Goal: Information Seeking & Learning: Learn about a topic

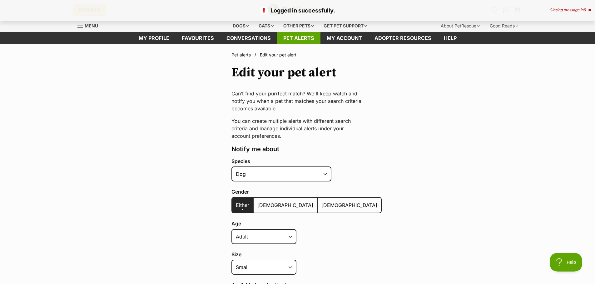
click at [304, 38] on link "Pet alerts" at bounding box center [298, 38] width 43 height 12
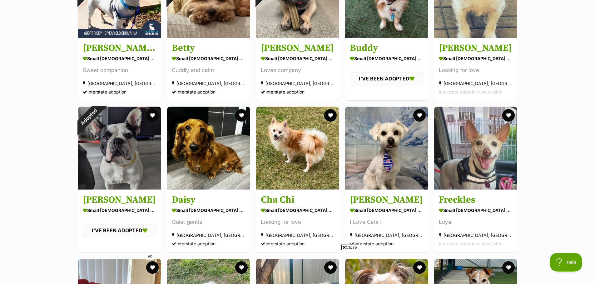
scroll to position [187, 0]
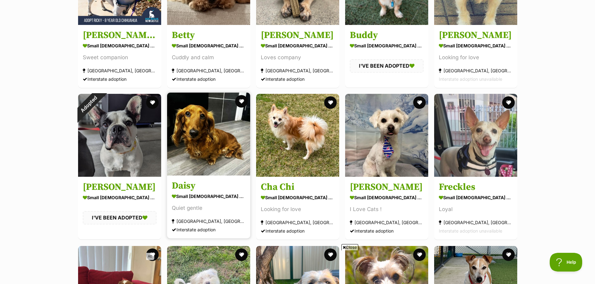
click at [193, 146] on img at bounding box center [208, 134] width 83 height 83
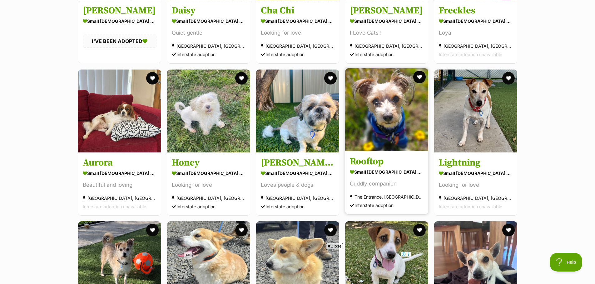
click at [395, 120] on img at bounding box center [386, 109] width 83 height 83
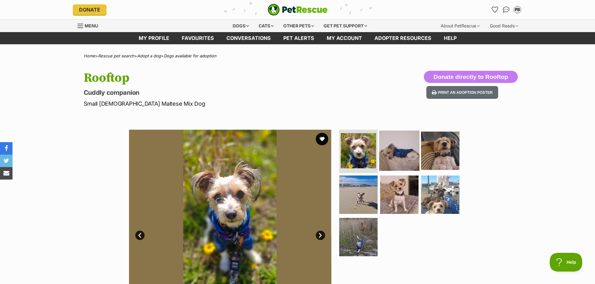
click at [394, 147] on img at bounding box center [399, 150] width 40 height 40
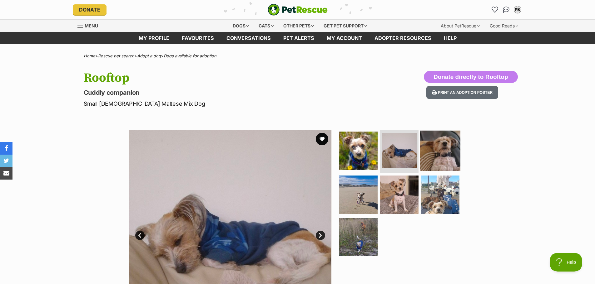
click at [442, 148] on img at bounding box center [440, 150] width 40 height 40
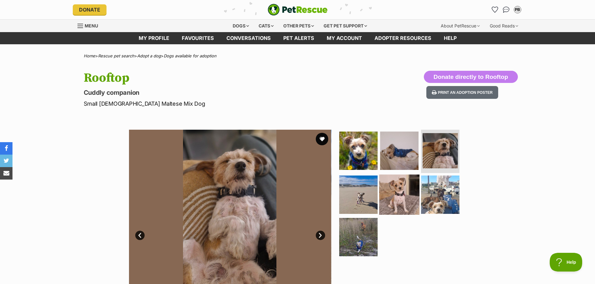
click at [403, 182] on img at bounding box center [399, 195] width 40 height 40
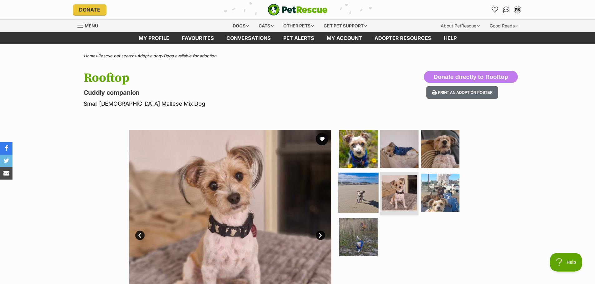
click at [362, 186] on img at bounding box center [358, 193] width 40 height 40
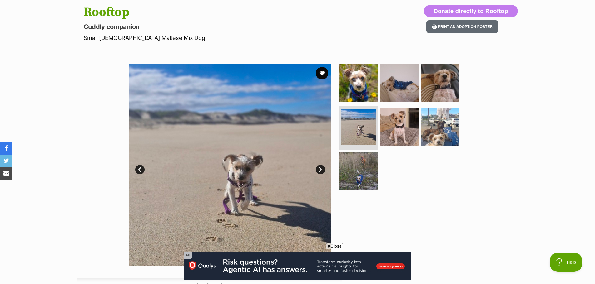
scroll to position [62, 0]
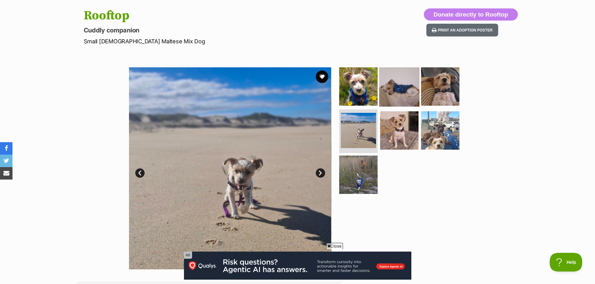
click at [397, 92] on img at bounding box center [399, 86] width 40 height 40
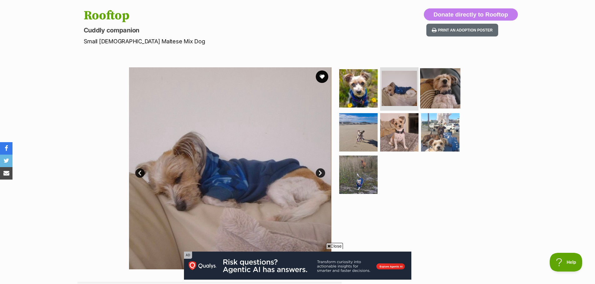
click at [432, 91] on img at bounding box center [440, 88] width 40 height 40
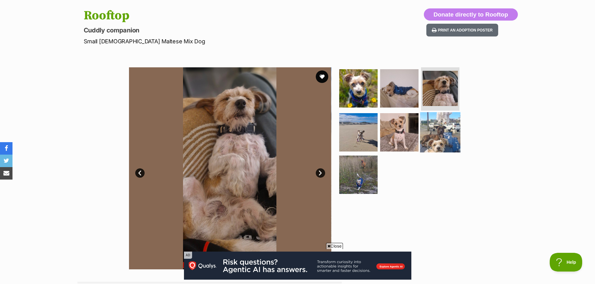
click at [434, 134] on img at bounding box center [440, 132] width 40 height 40
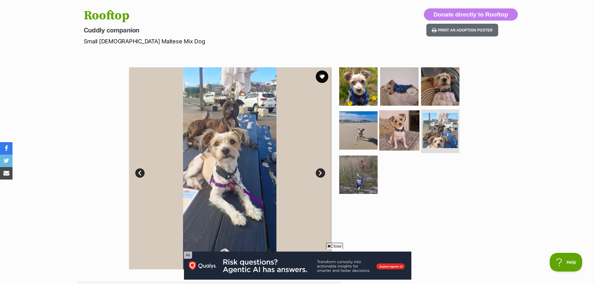
click at [395, 135] on img at bounding box center [399, 130] width 40 height 40
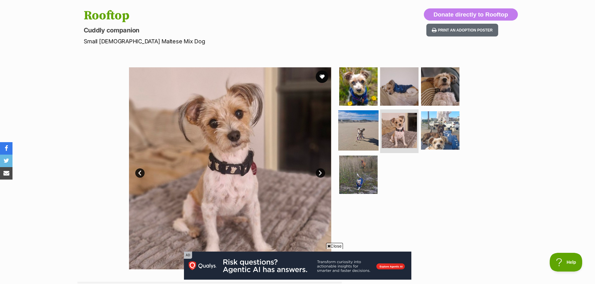
click at [361, 135] on img at bounding box center [358, 130] width 40 height 40
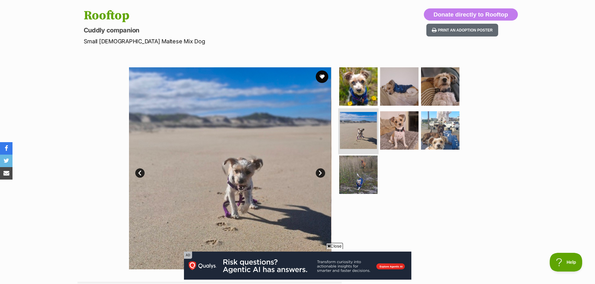
scroll to position [94, 0]
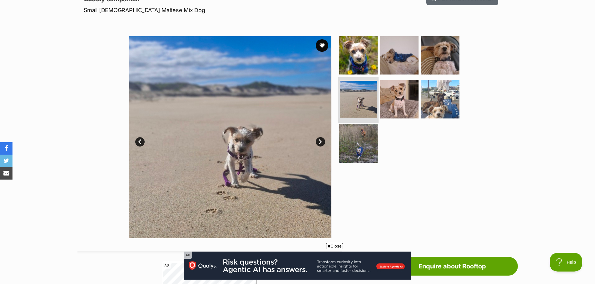
click at [361, 135] on img at bounding box center [358, 144] width 38 height 38
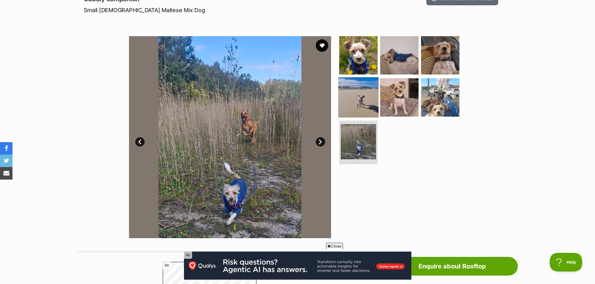
click at [364, 95] on img at bounding box center [358, 97] width 40 height 40
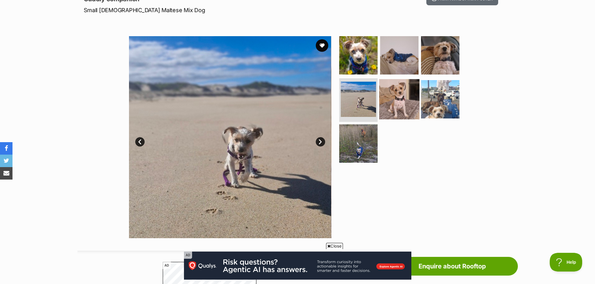
click at [400, 93] on img at bounding box center [399, 99] width 40 height 40
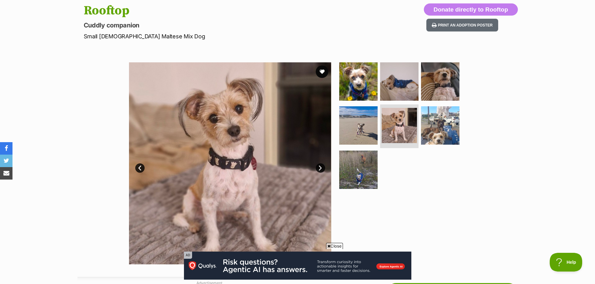
scroll to position [62, 0]
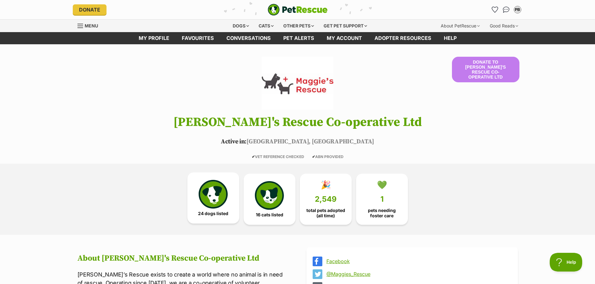
click at [208, 197] on img at bounding box center [213, 194] width 29 height 29
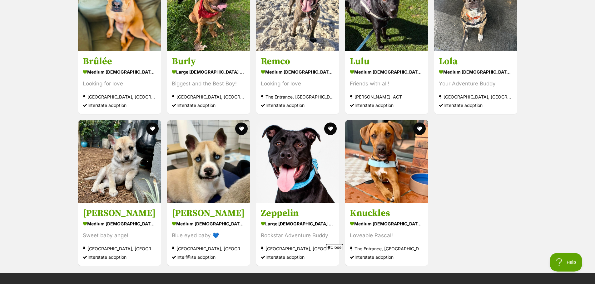
scroll to position [1282, 0]
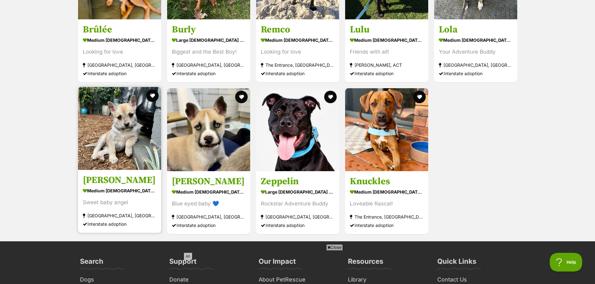
click at [104, 123] on img at bounding box center [119, 128] width 83 height 83
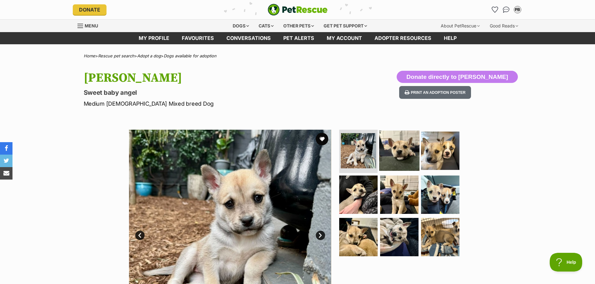
click at [397, 150] on img at bounding box center [399, 150] width 40 height 40
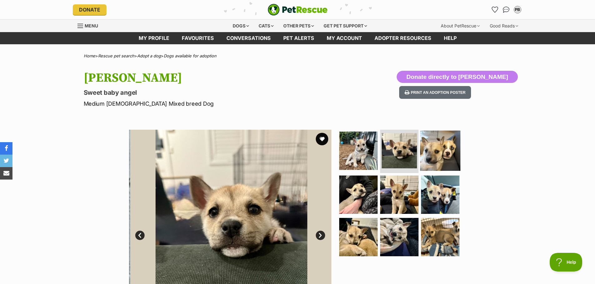
click at [430, 150] on img at bounding box center [440, 150] width 40 height 40
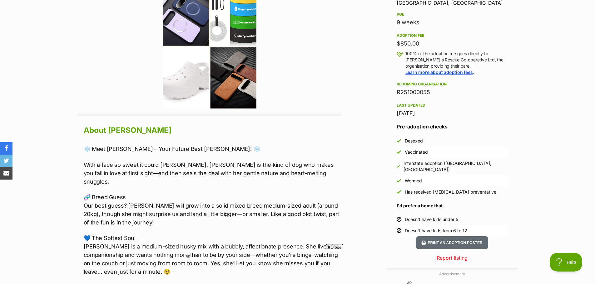
scroll to position [437, 0]
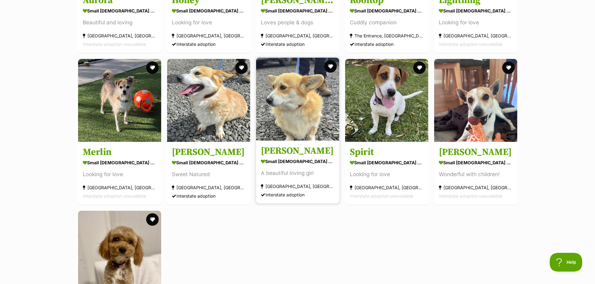
click at [288, 113] on img at bounding box center [297, 99] width 83 height 83
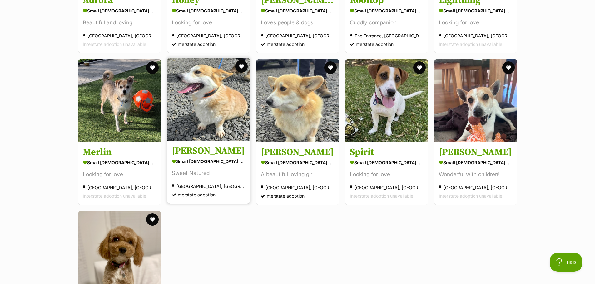
click at [194, 115] on img at bounding box center [208, 99] width 83 height 83
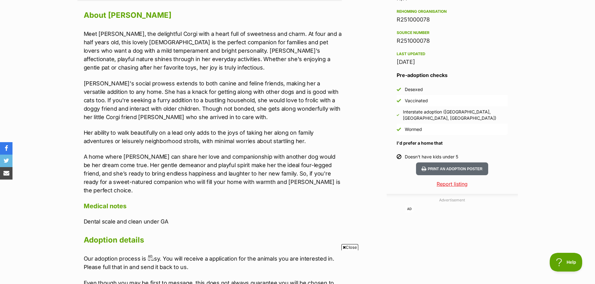
scroll to position [549, 0]
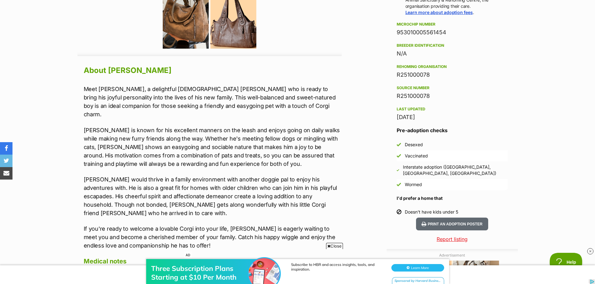
scroll to position [513, 0]
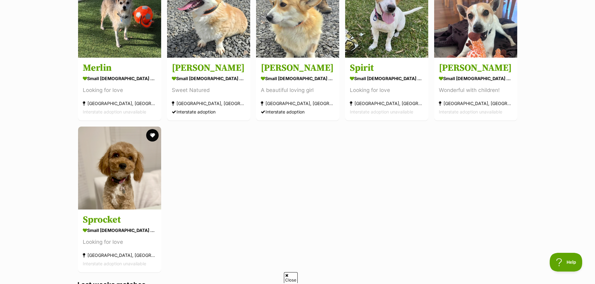
scroll to position [650, 0]
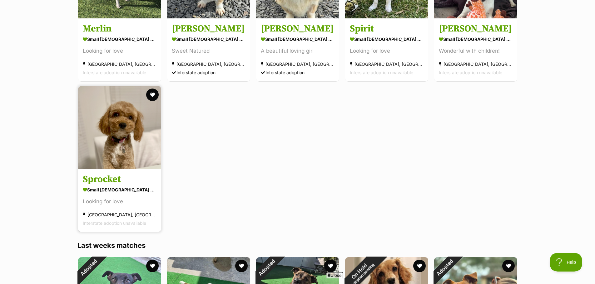
click at [119, 139] on img at bounding box center [119, 127] width 83 height 83
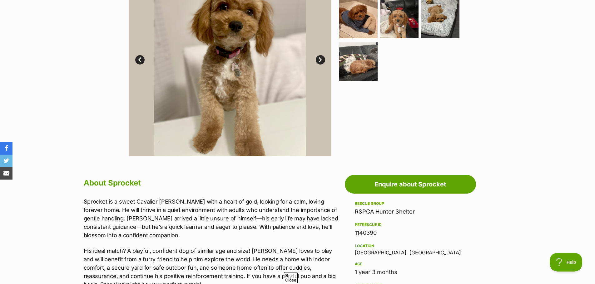
scroll to position [187, 0]
